Goal: Task Accomplishment & Management: Use online tool/utility

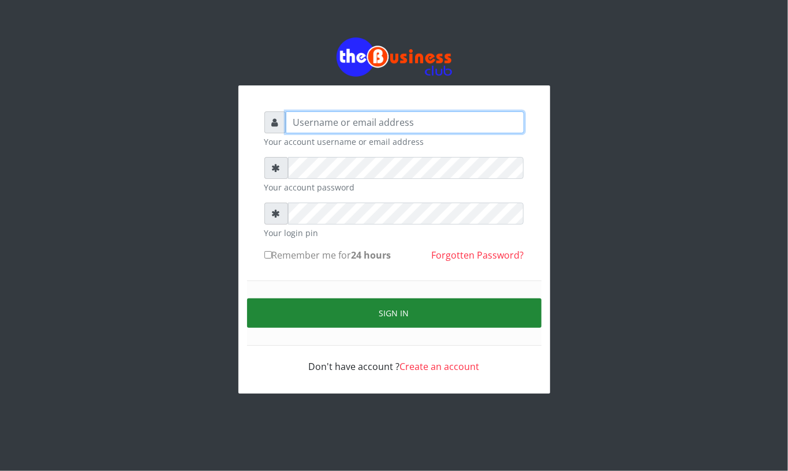
type input "Mavincio"
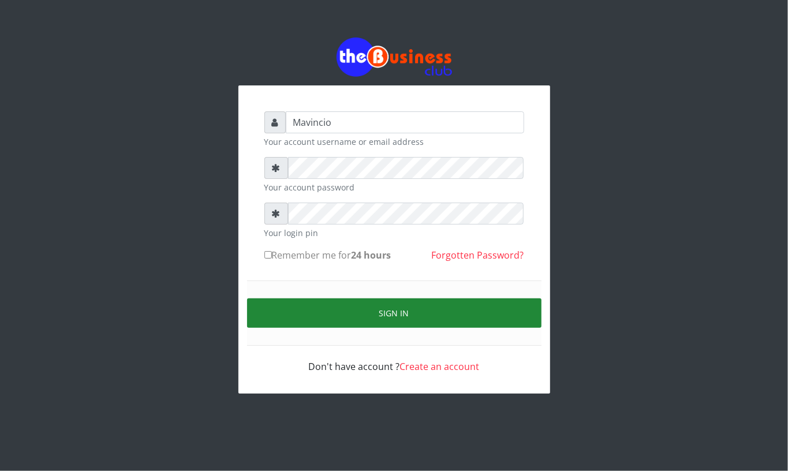
click at [386, 319] on button "Sign in" at bounding box center [394, 312] width 294 height 29
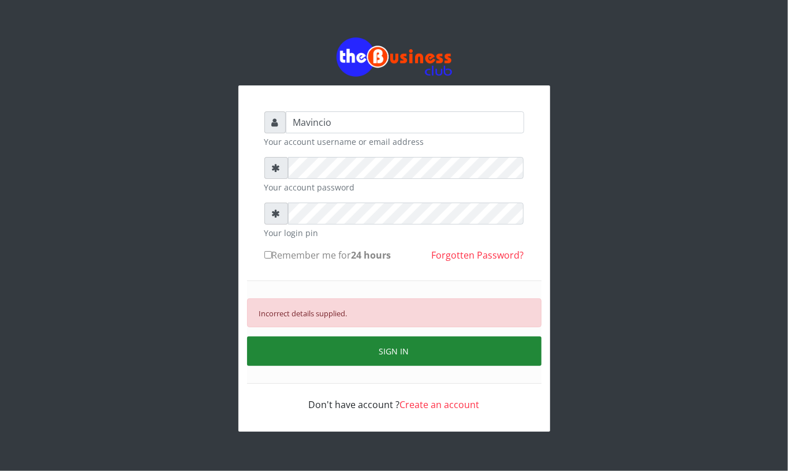
click at [391, 351] on button "SIGN IN" at bounding box center [394, 350] width 294 height 29
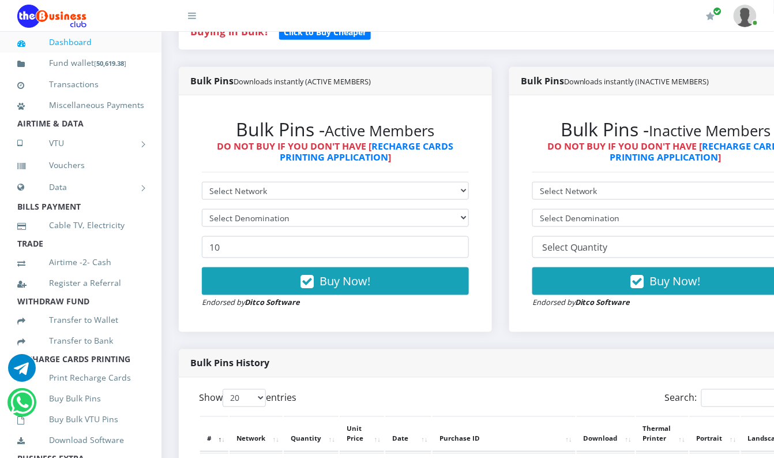
scroll to position [369, 0]
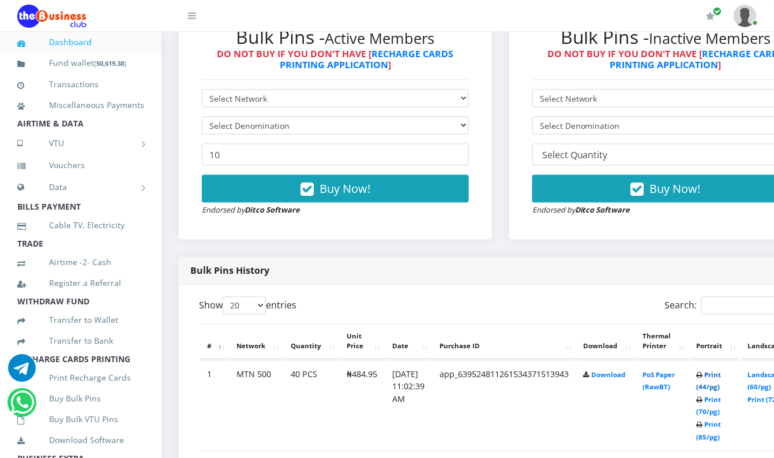
click at [722, 377] on link "Print (44/pg)" at bounding box center [709, 381] width 25 height 21
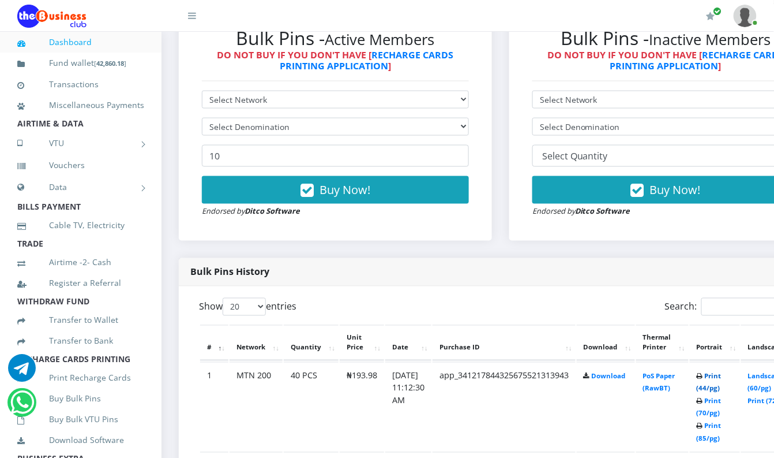
click at [722, 376] on link "Print (44/pg)" at bounding box center [709, 382] width 25 height 21
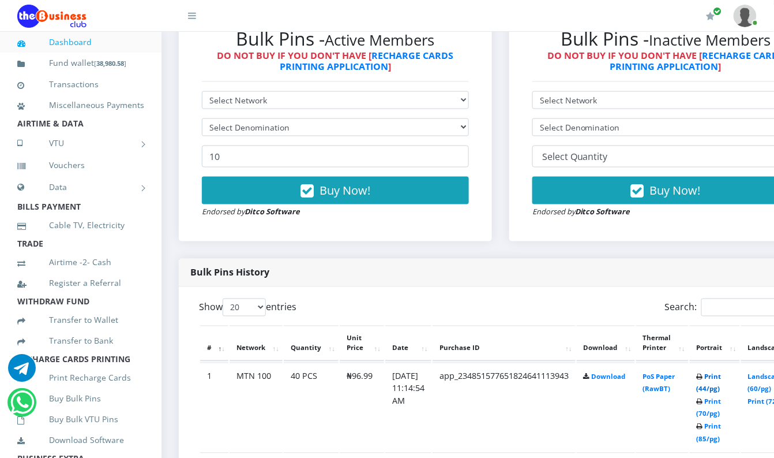
click at [722, 380] on link "Print (44/pg)" at bounding box center [709, 382] width 25 height 21
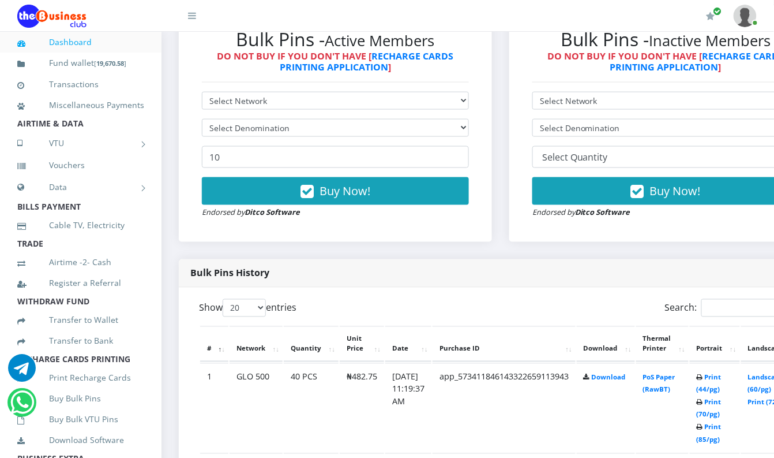
click at [722, 379] on link "Print (44/pg)" at bounding box center [709, 383] width 25 height 21
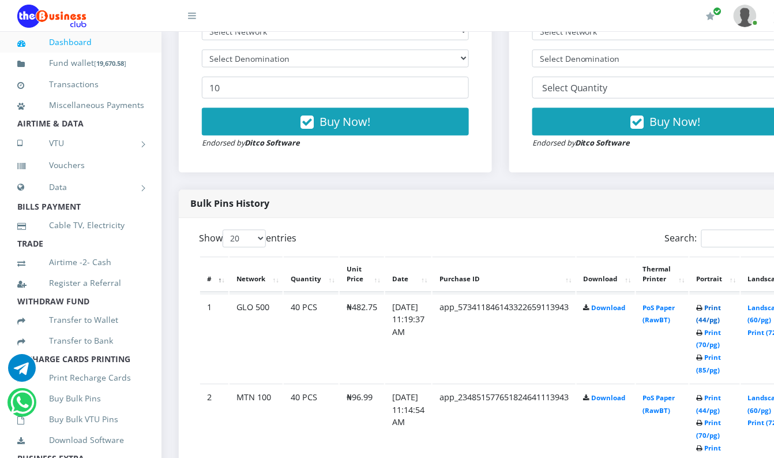
scroll to position [459, 0]
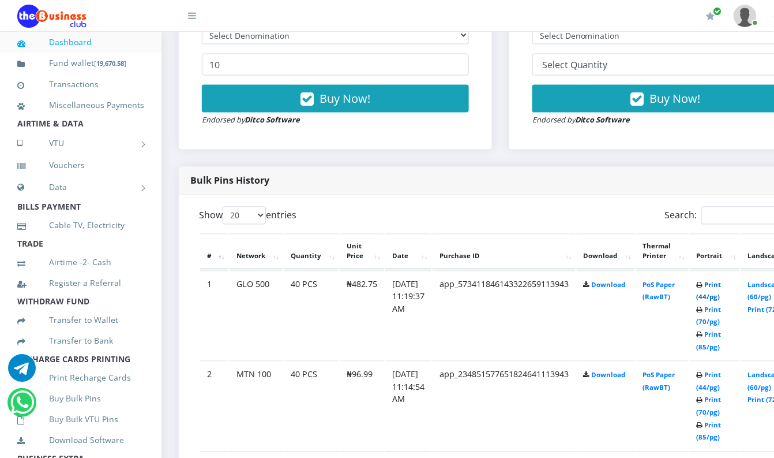
click at [722, 286] on link "Print (44/pg)" at bounding box center [709, 290] width 25 height 21
